Goal: Information Seeking & Learning: Learn about a topic

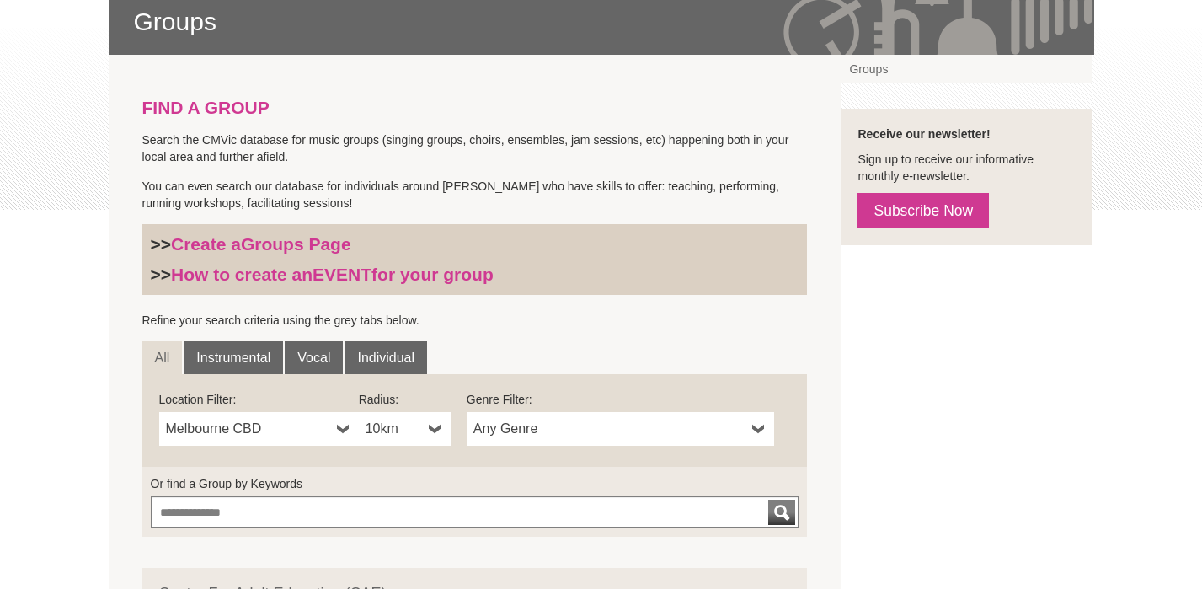
scroll to position [298, 0]
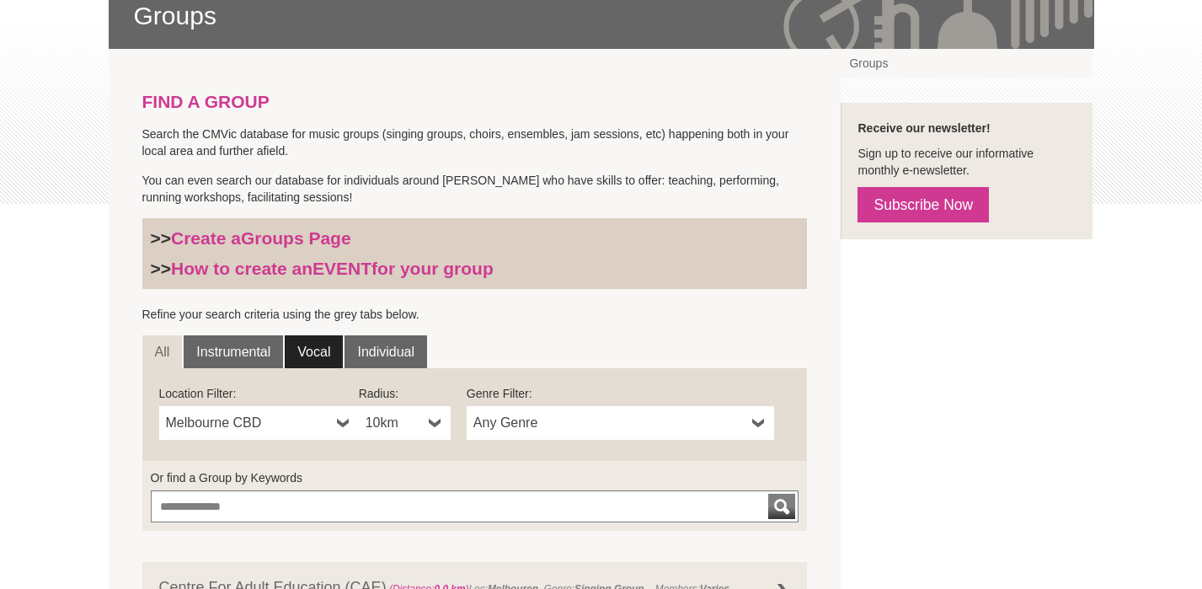
click at [324, 345] on link "Vocal" at bounding box center [314, 352] width 58 height 34
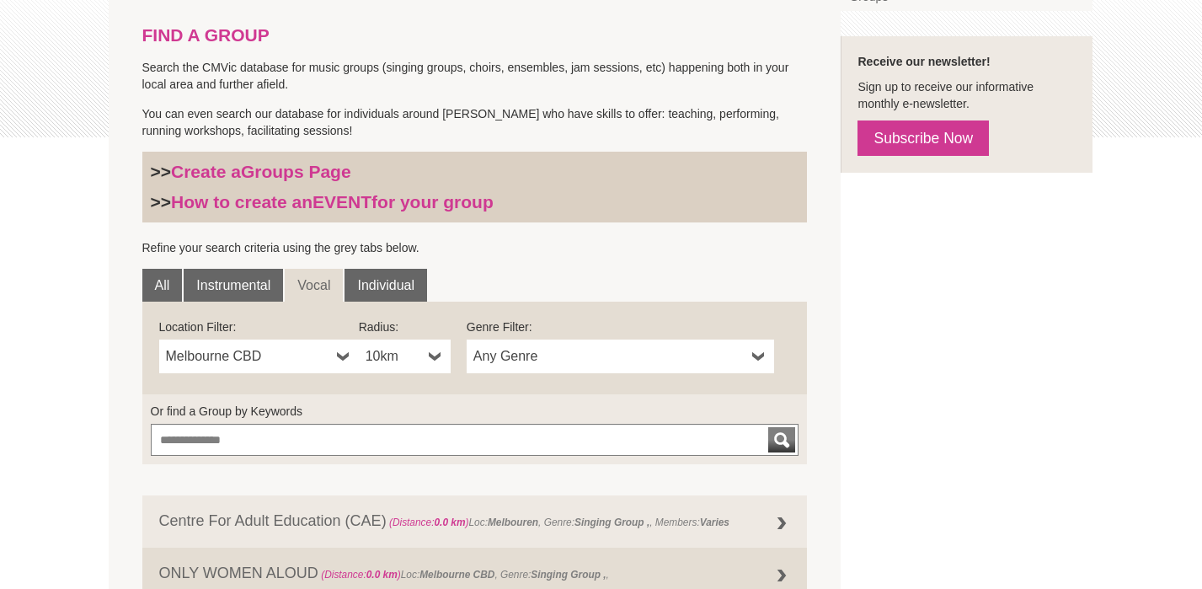
scroll to position [382, 0]
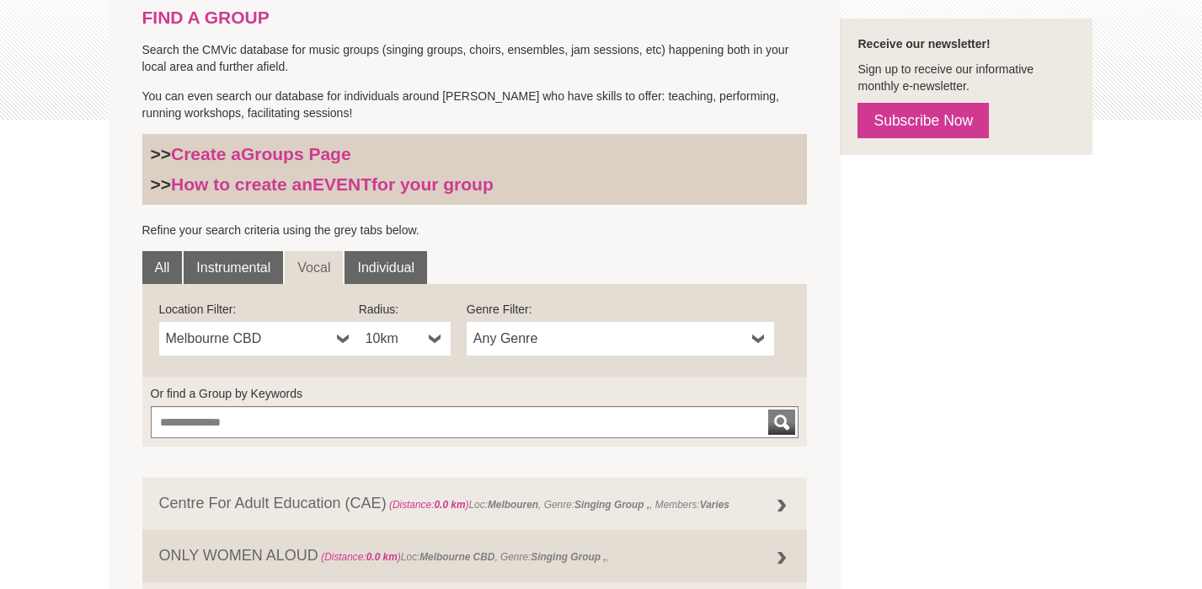
click at [500, 338] on span "Any Genre" at bounding box center [609, 339] width 272 height 20
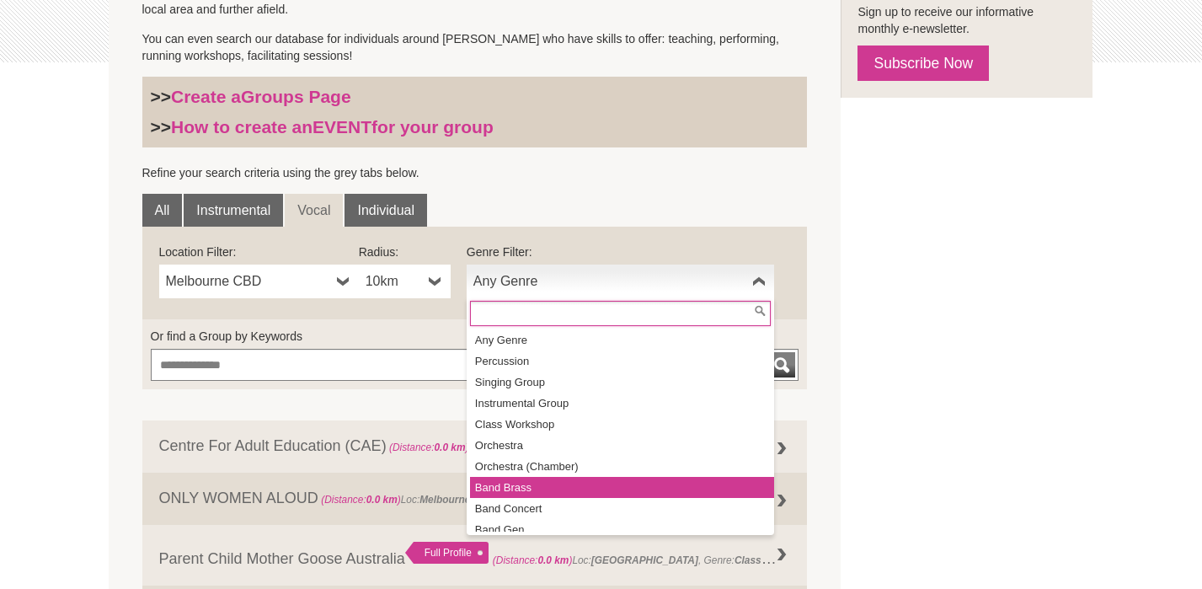
scroll to position [0, 0]
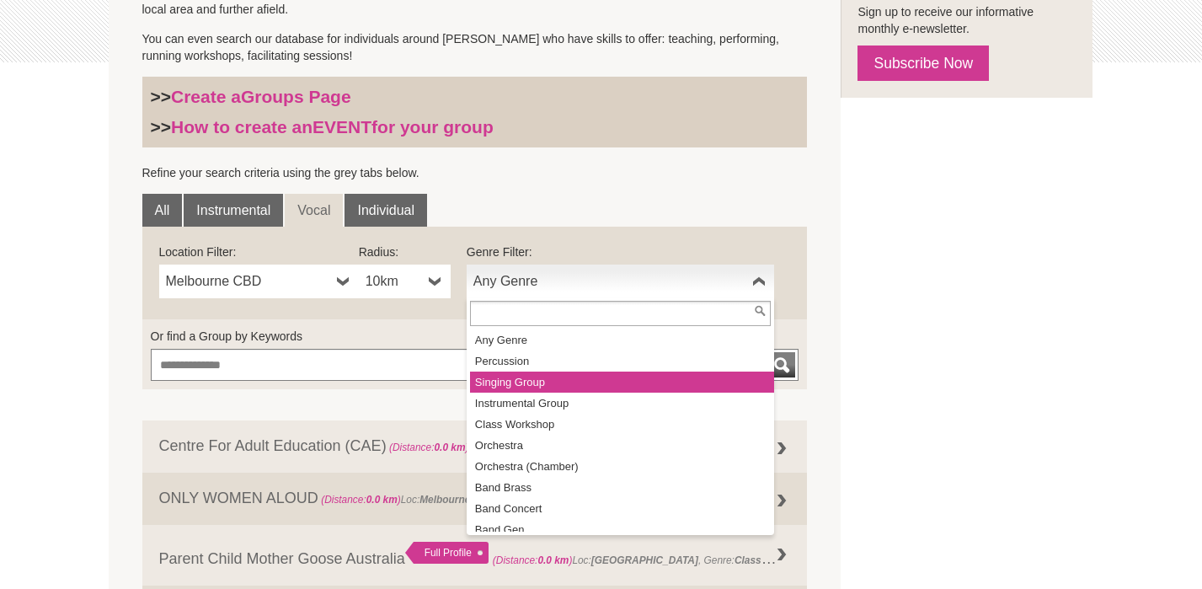
click at [512, 392] on li "Singing Group" at bounding box center [622, 382] width 304 height 21
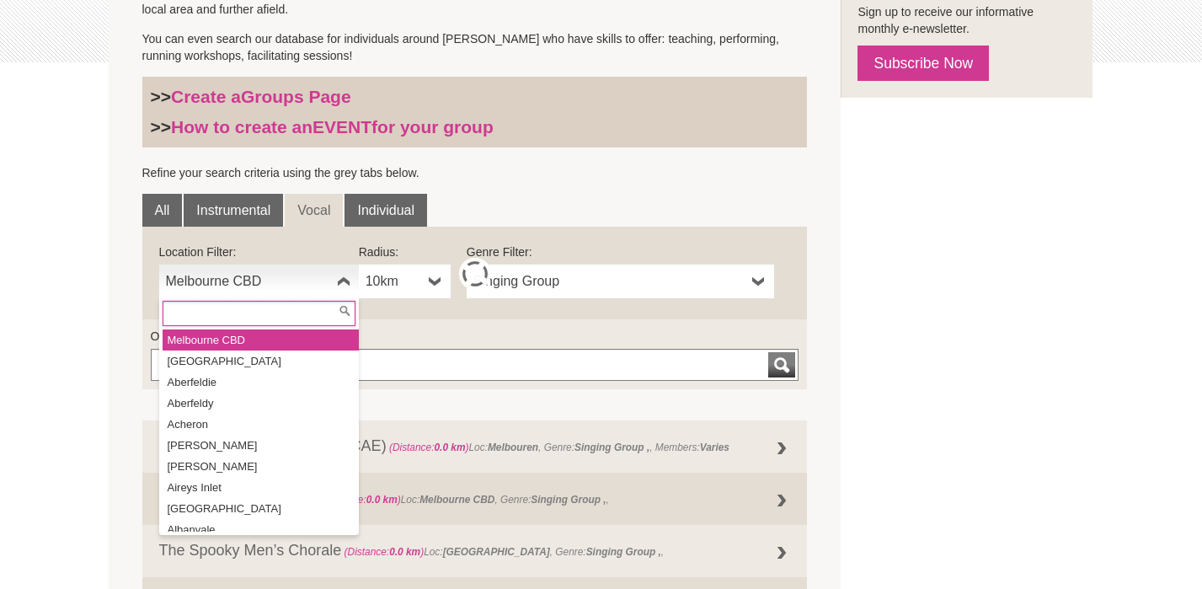
click at [332, 285] on link "Melbourne CBD" at bounding box center [259, 282] width 200 height 34
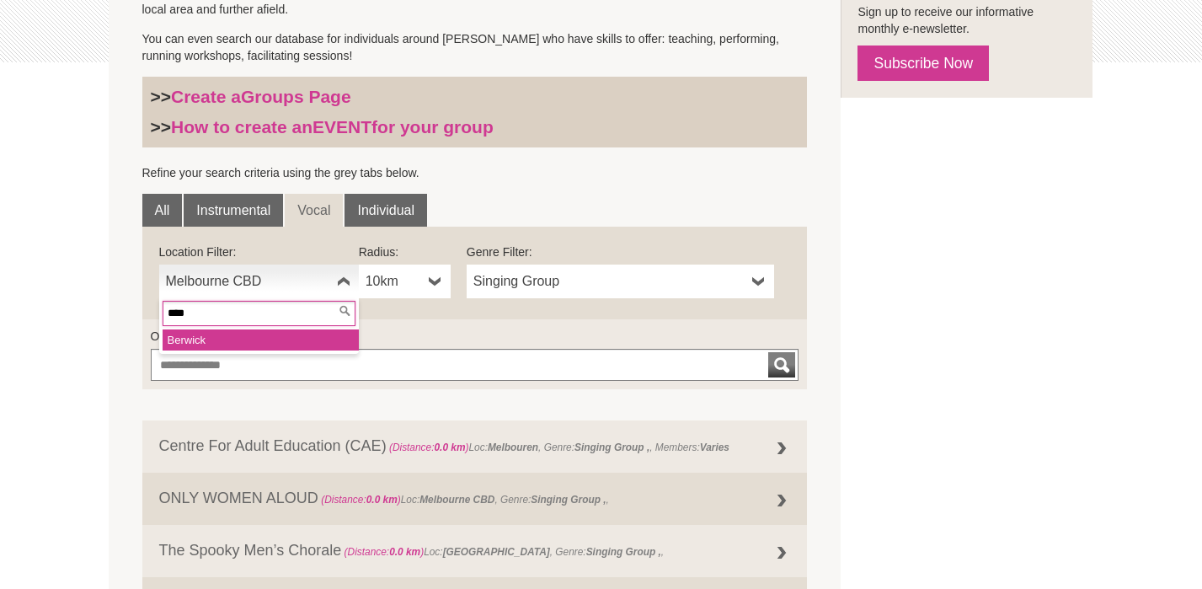
type input "****"
drag, startPoint x: 237, startPoint y: 374, endPoint x: 231, endPoint y: 341, distance: 33.4
click at [231, 341] on li "Berw ick" at bounding box center [261, 339] width 196 height 21
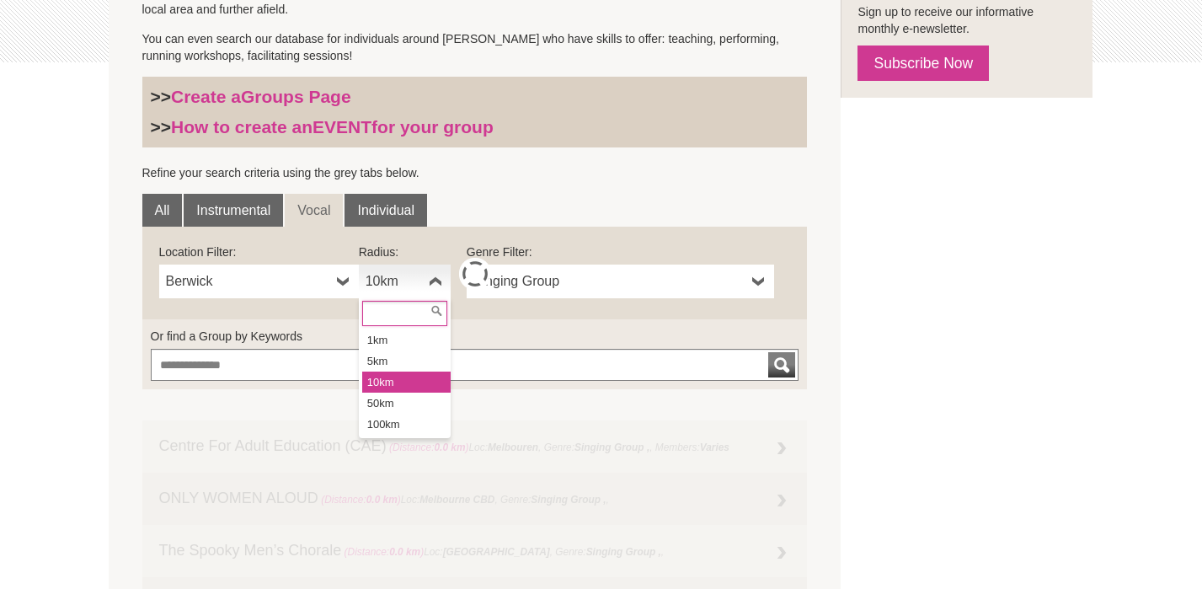
click at [431, 277] on b at bounding box center [435, 282] width 13 height 34
click at [393, 420] on li "100km" at bounding box center [406, 424] width 88 height 21
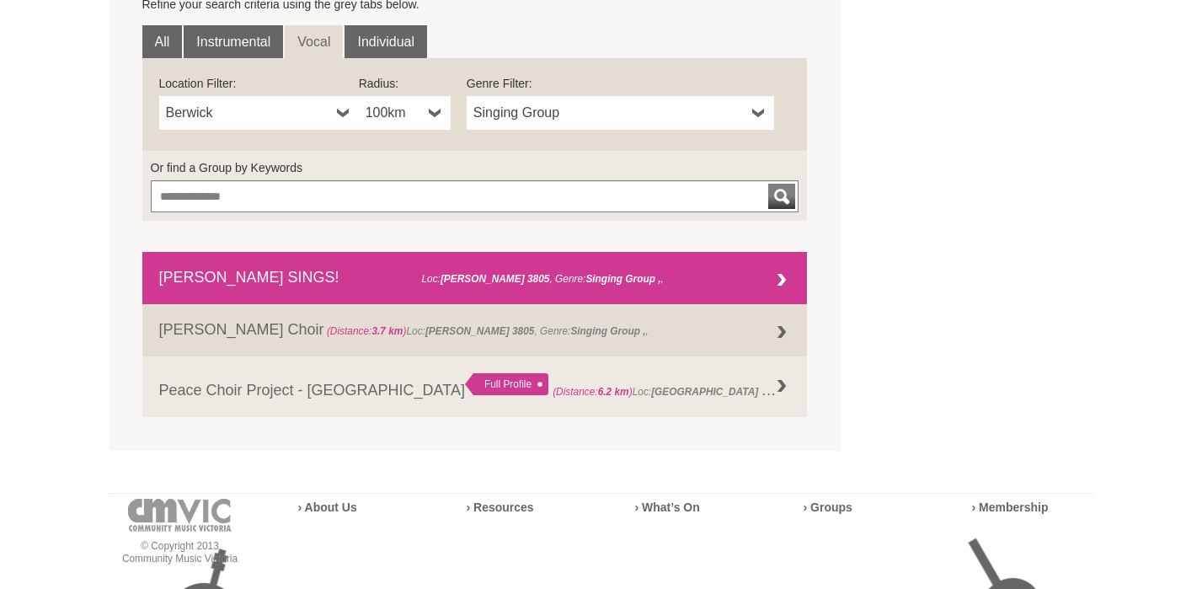
scroll to position [621, 0]
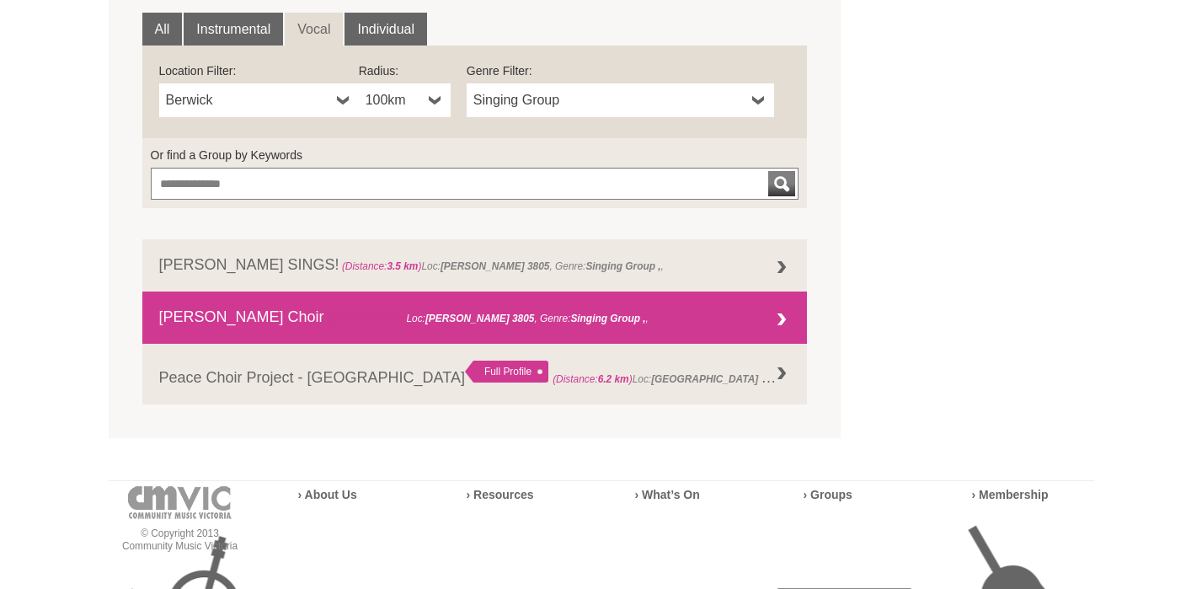
click at [327, 319] on span "(Distance: 3.7 km )" at bounding box center [367, 319] width 80 height 12
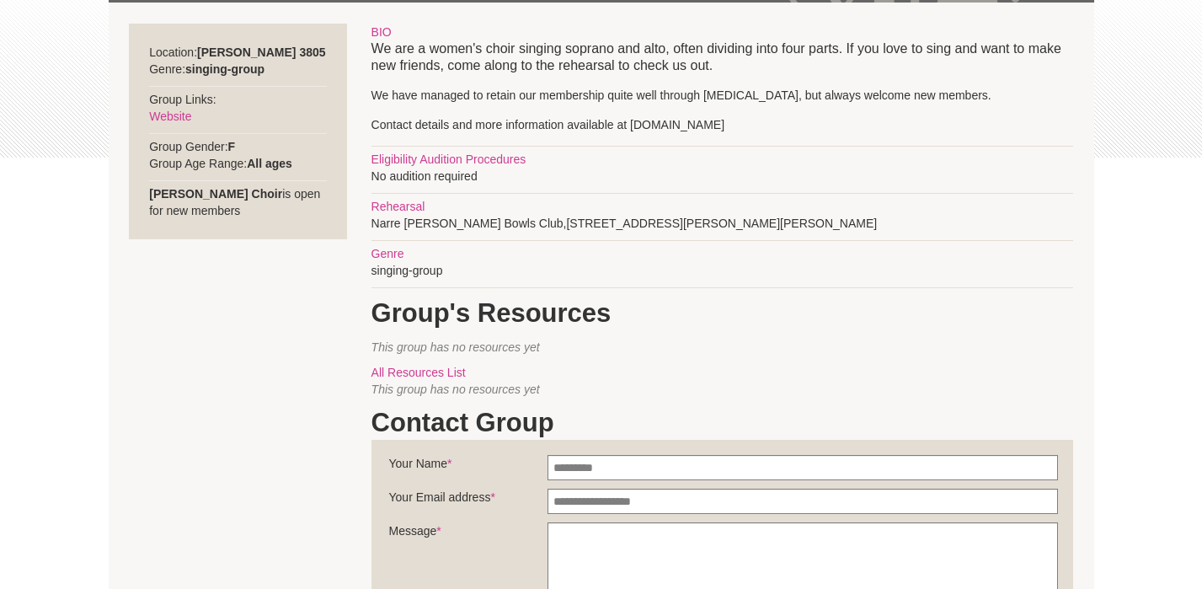
scroll to position [51, 0]
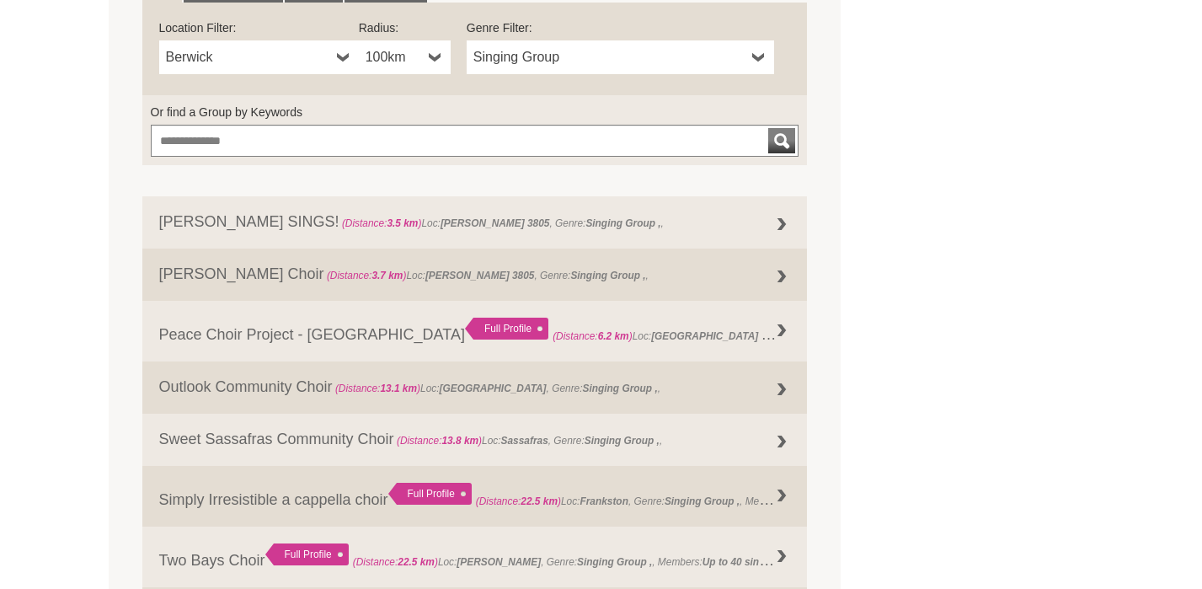
scroll to position [634, 0]
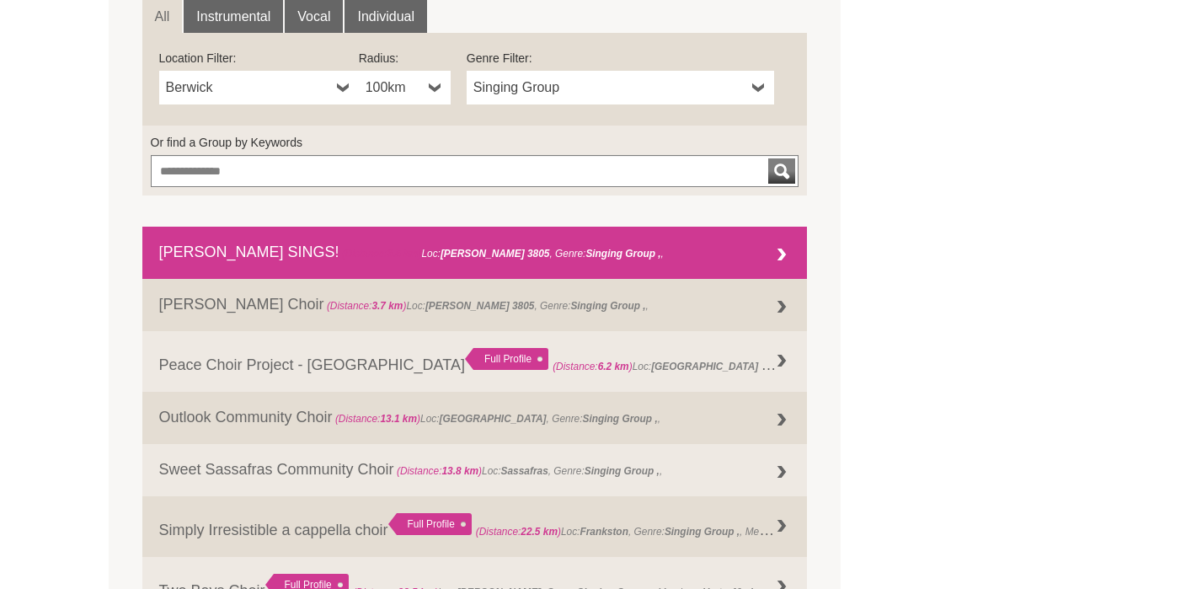
click at [531, 260] on link "CASEY SINGS! (Distance: 3.5 km ) Loc: Narre Warren 3805 , Genre: Singing Group ," at bounding box center [475, 253] width 666 height 52
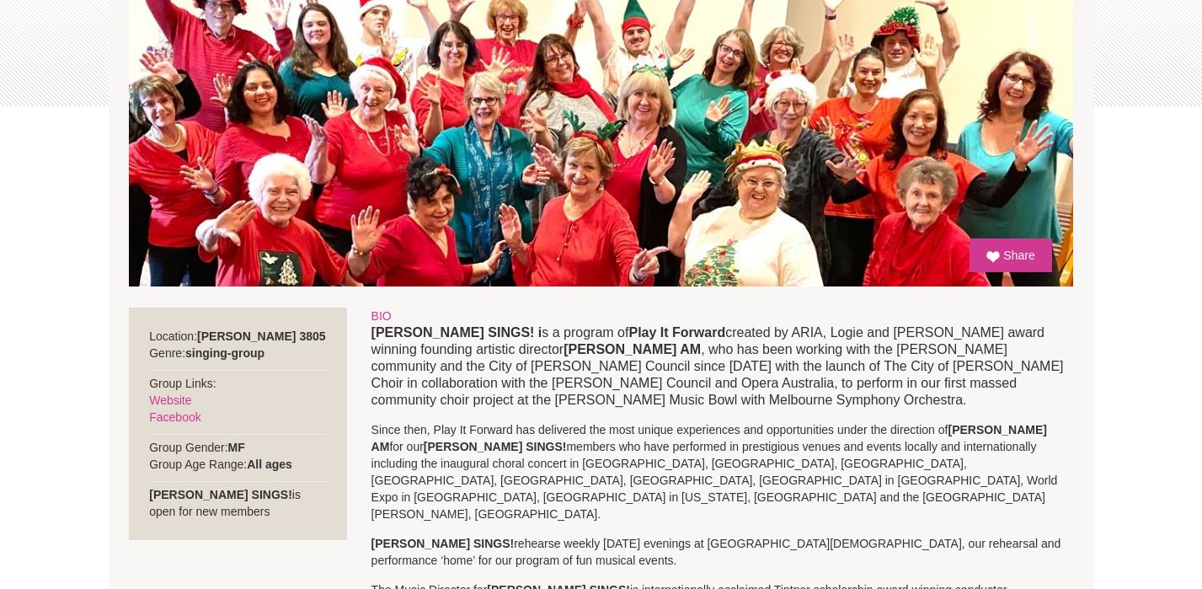
scroll to position [201, 0]
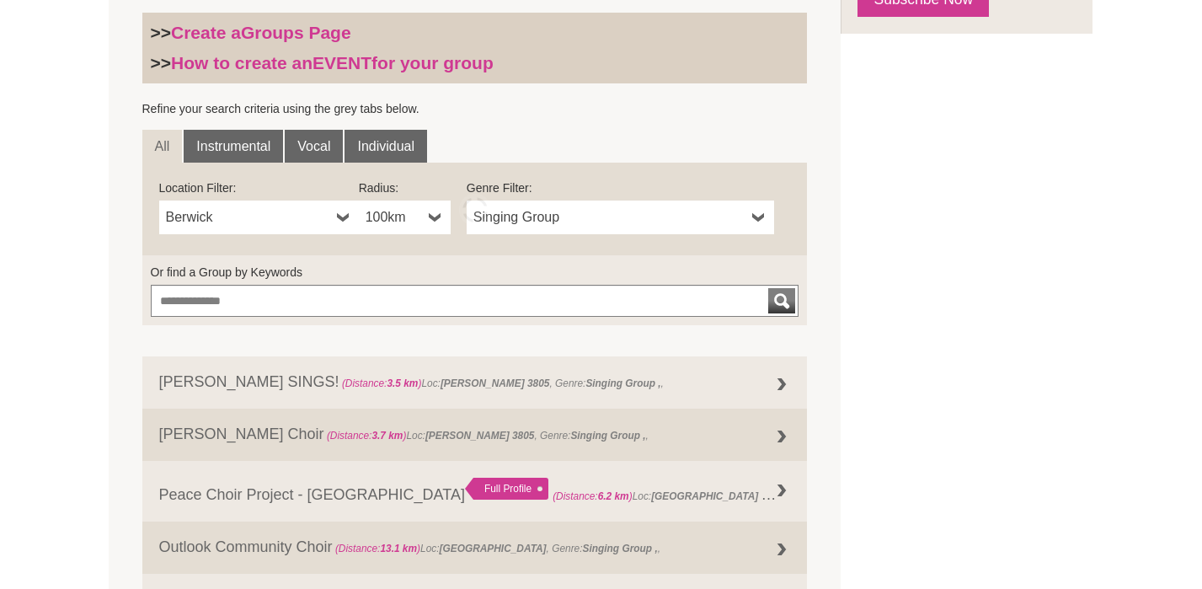
scroll to position [544, 0]
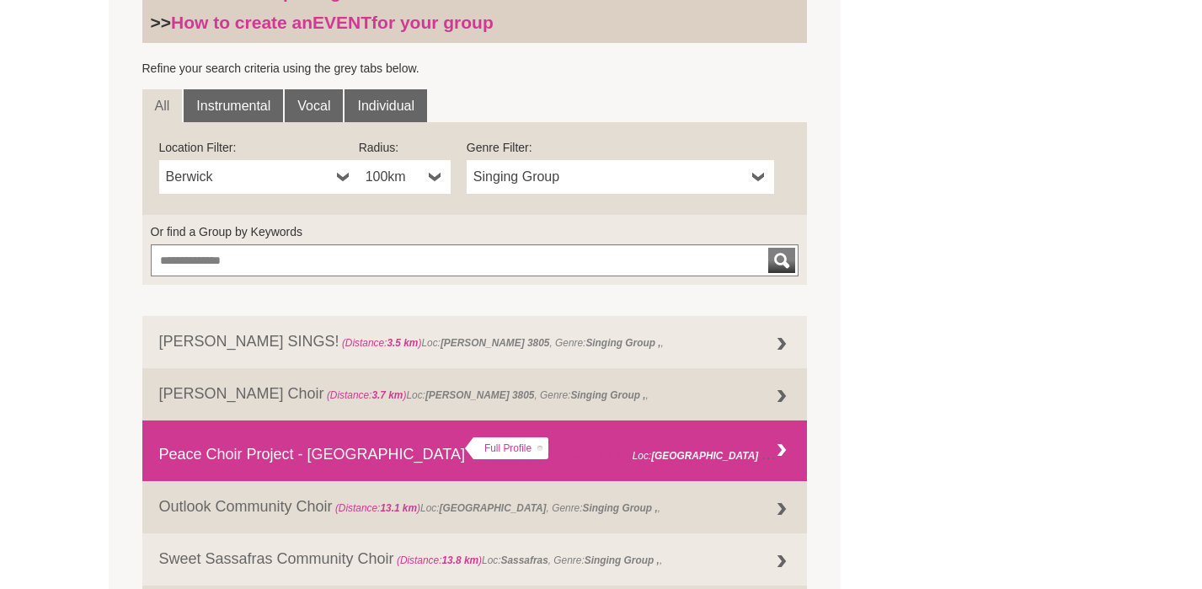
click at [372, 454] on link "Peace Choir Project - Hampton Park Full Profile (Distance: 6.2 km ) Loc: Hampto…" at bounding box center [475, 450] width 666 height 61
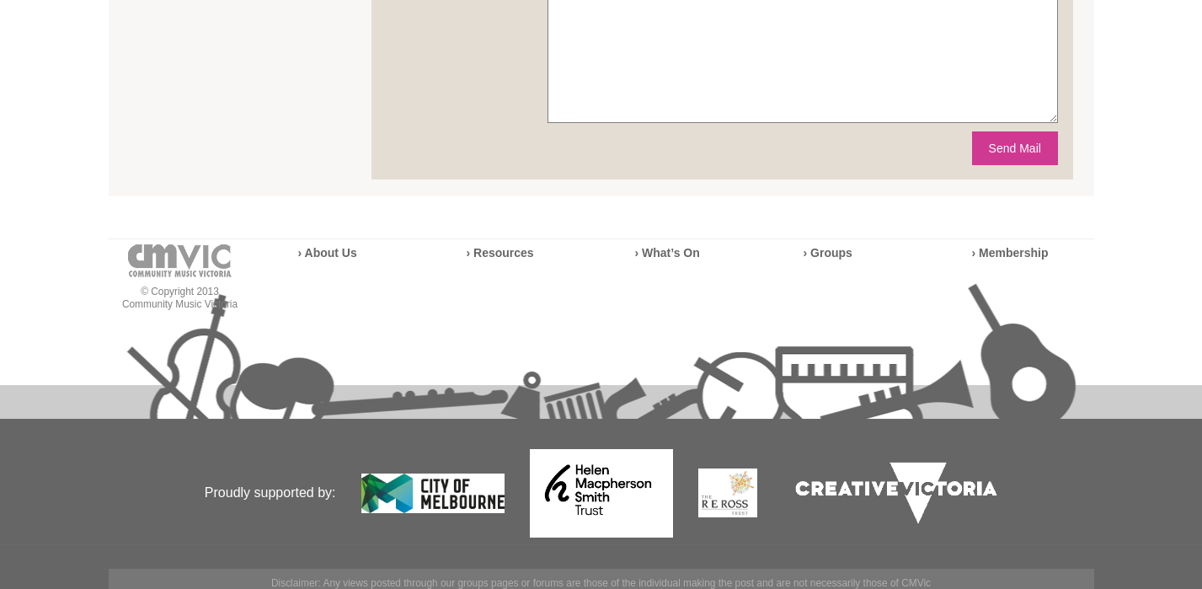
scroll to position [1088, 0]
